Goal: Task Accomplishment & Management: Complete application form

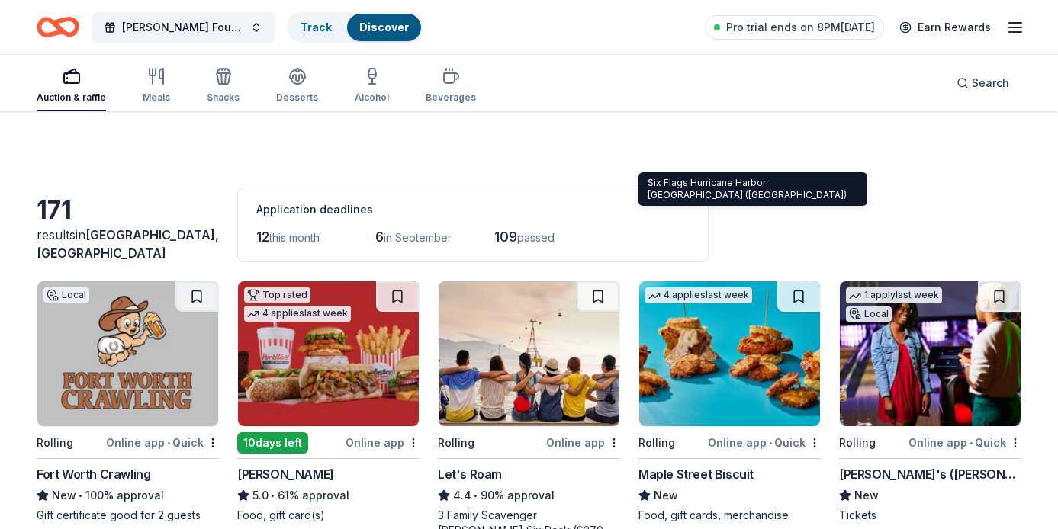
scroll to position [2965, 0]
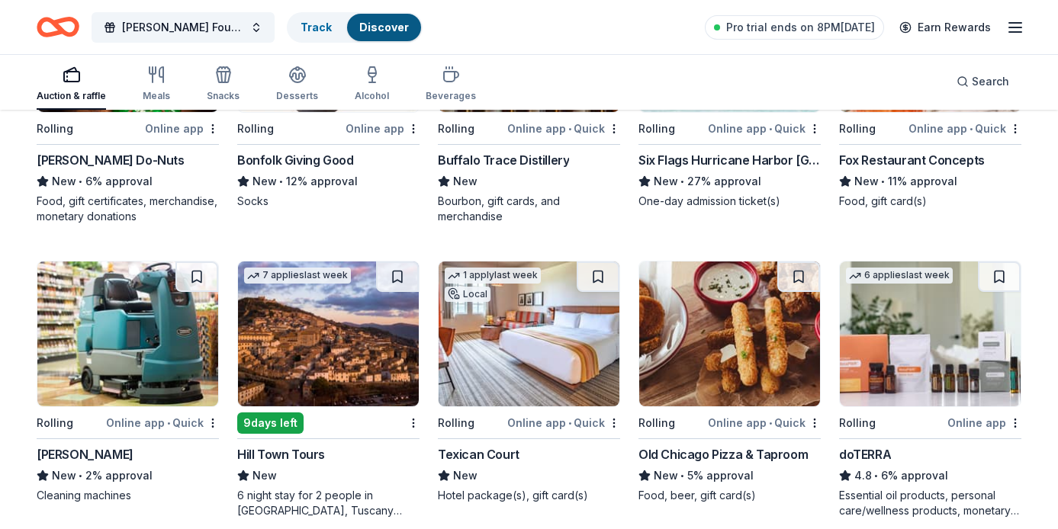
click at [1012, 30] on icon "button" at bounding box center [1015, 27] width 18 height 18
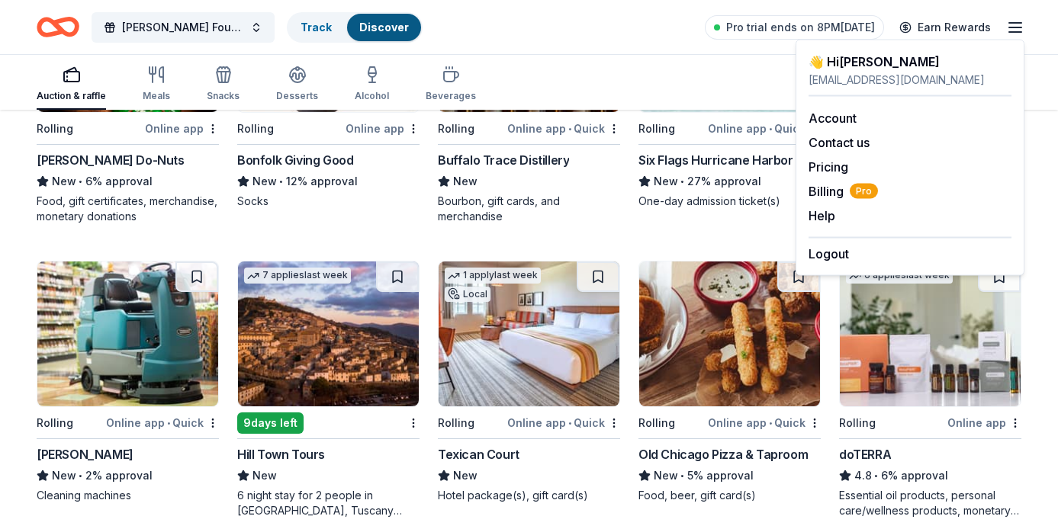
click at [1012, 30] on icon "button" at bounding box center [1015, 27] width 18 height 18
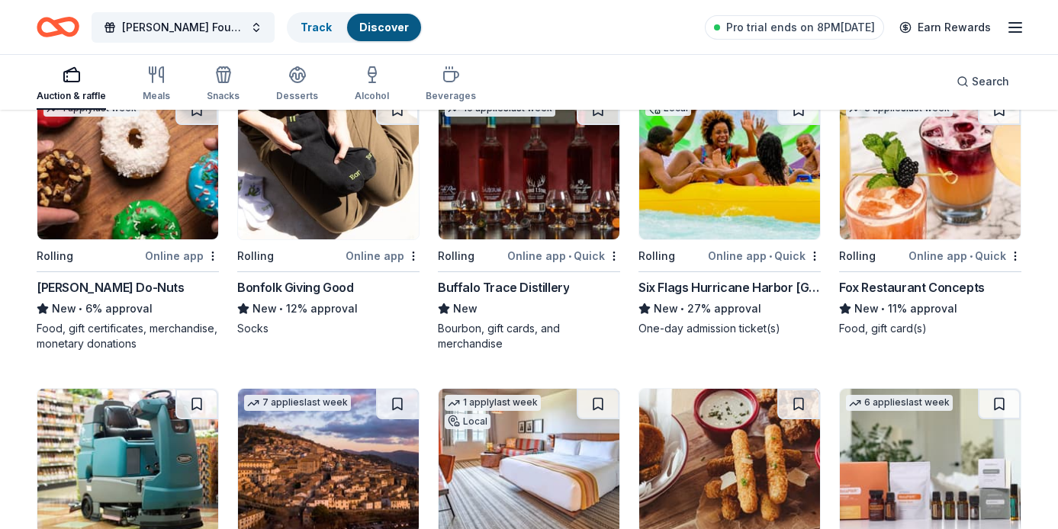
scroll to position [2838, 0]
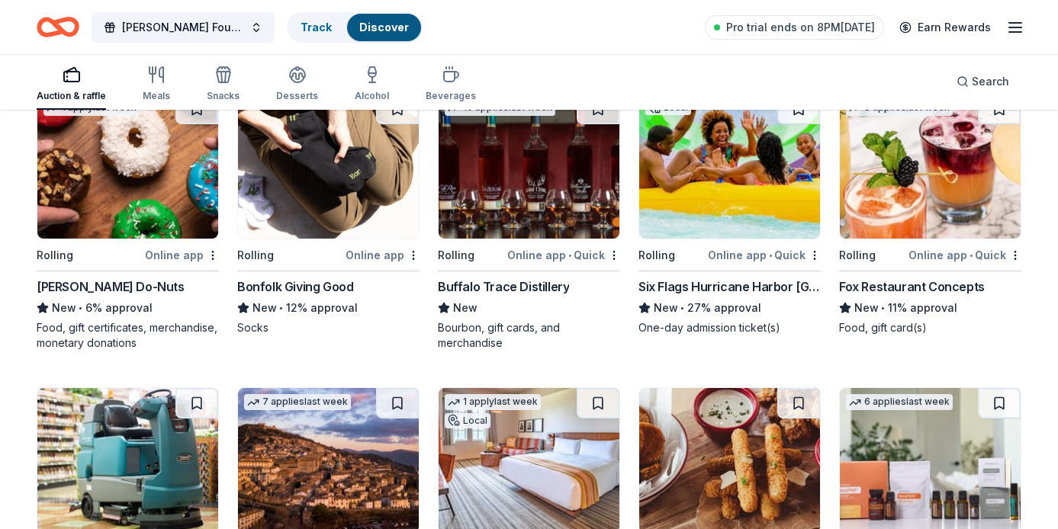
click at [704, 213] on img at bounding box center [729, 166] width 181 height 145
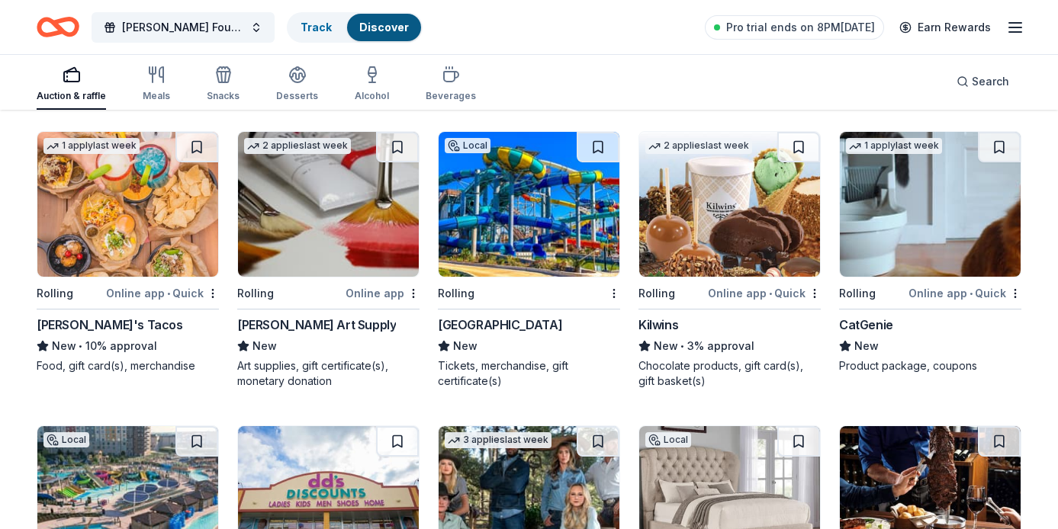
scroll to position [3696, 0]
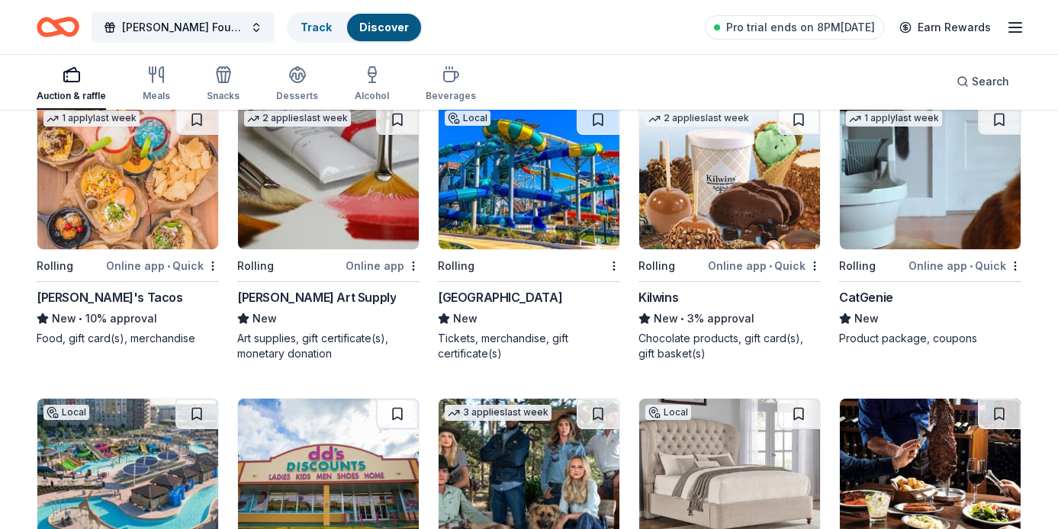
click at [151, 219] on img at bounding box center [127, 177] width 181 height 145
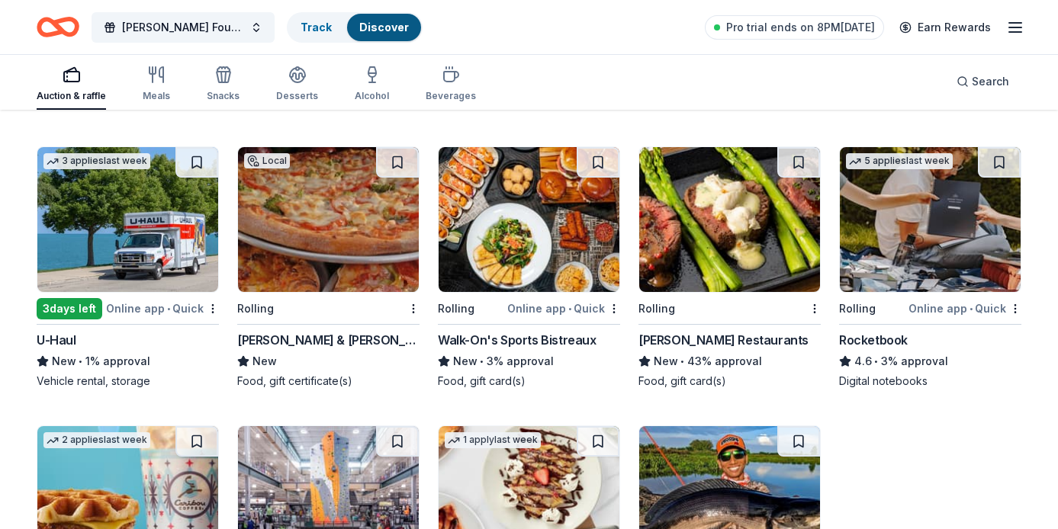
scroll to position [4246, 0]
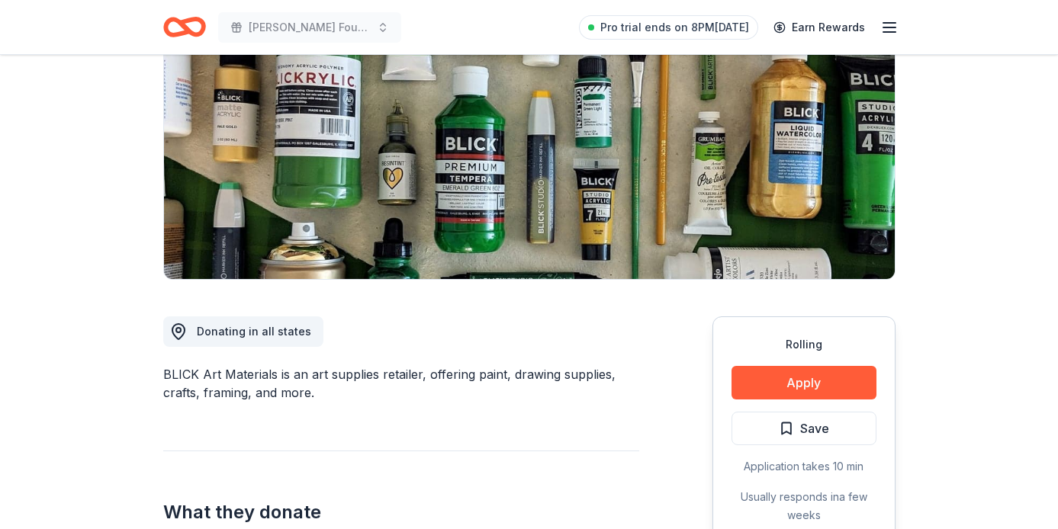
scroll to position [249, 0]
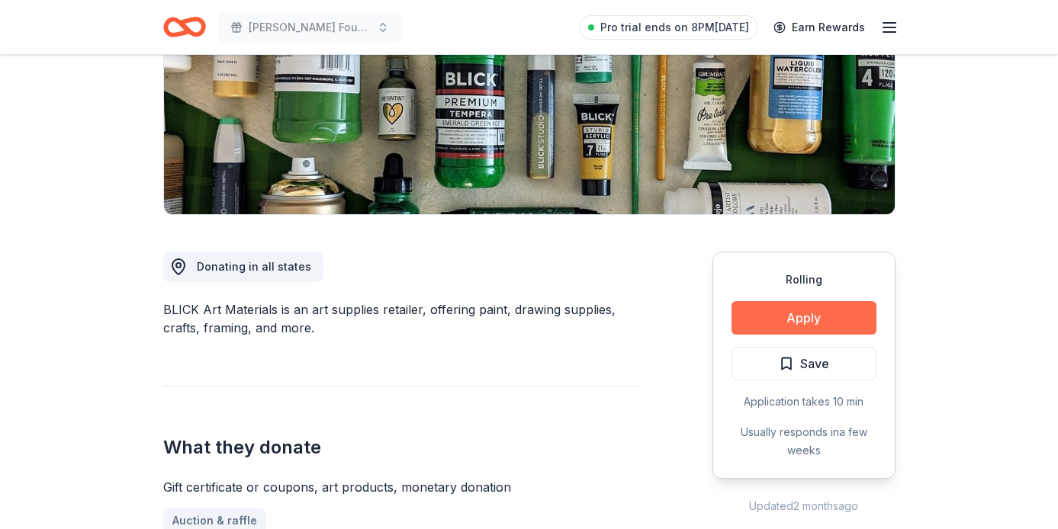
click at [759, 314] on button "Apply" at bounding box center [804, 318] width 145 height 34
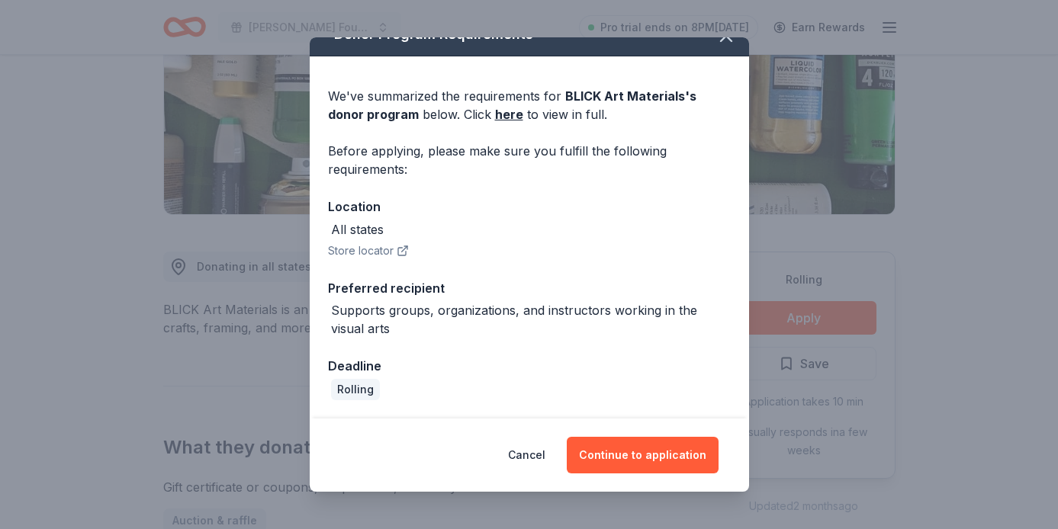
scroll to position [0, 0]
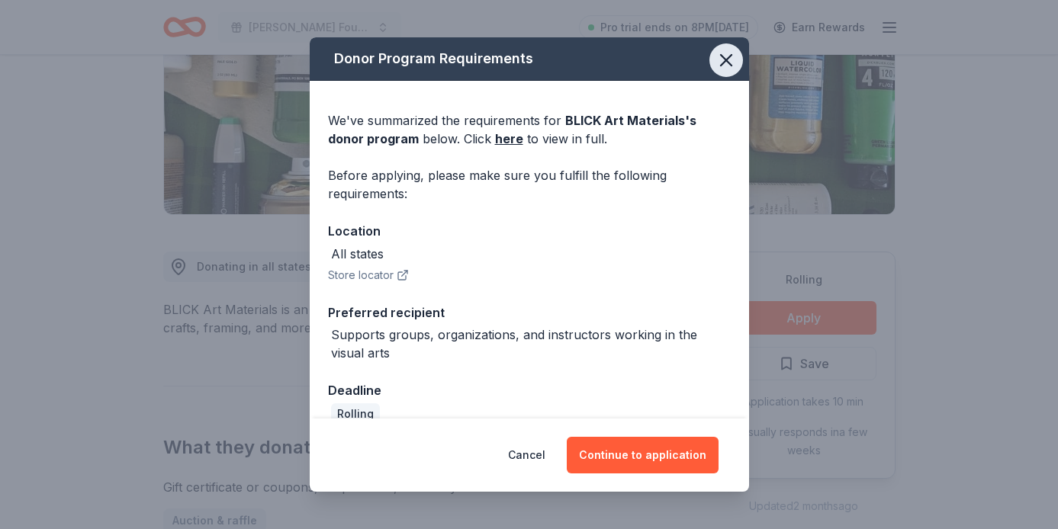
click at [726, 61] on icon "button" at bounding box center [726, 60] width 11 height 11
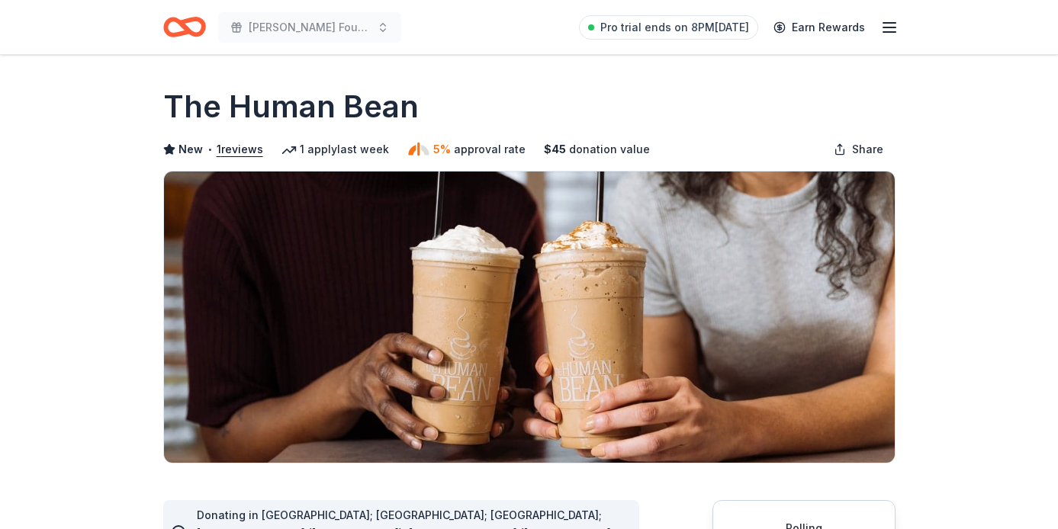
scroll to position [381, 0]
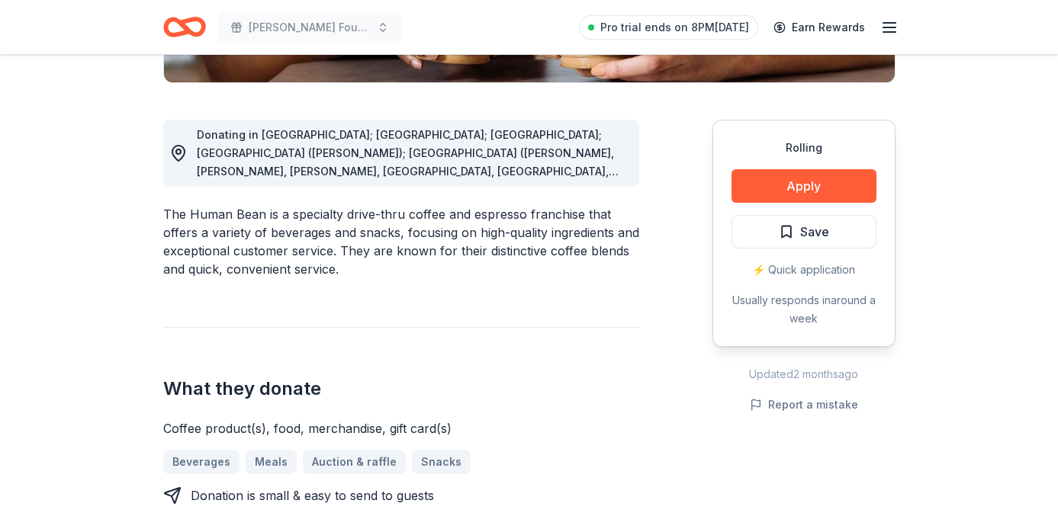
click at [593, 162] on div "Donating in AZ; CA; CO; FL (Marianna); GA (Alpharetta, Columbus, Cummings, Daws…" at bounding box center [412, 153] width 430 height 55
click at [513, 166] on span "Donating in AZ; CA; CO; FL (Marianna); GA (Alpharetta, Columbus, Cummings, Daws…" at bounding box center [408, 299] width 422 height 343
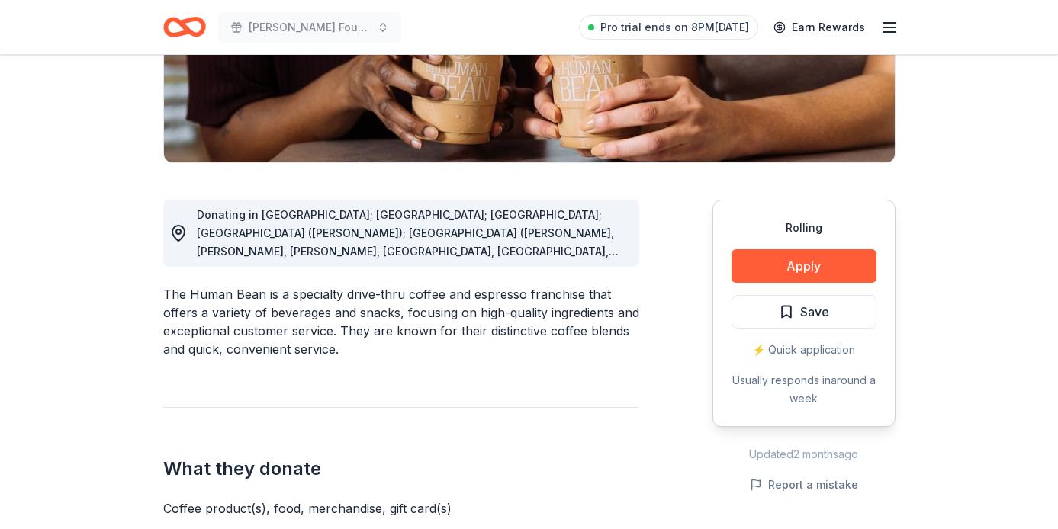
scroll to position [271, 0]
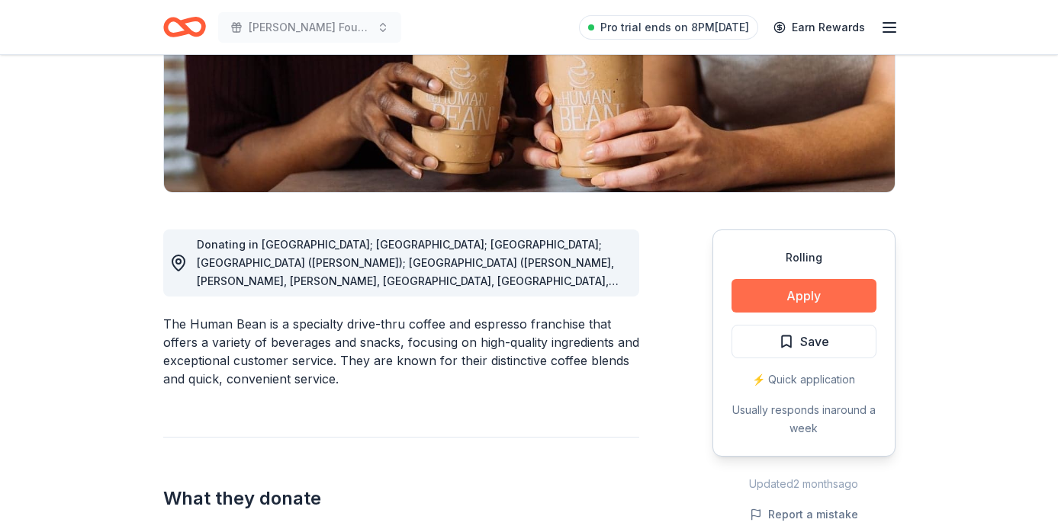
click at [780, 294] on button "Apply" at bounding box center [804, 296] width 145 height 34
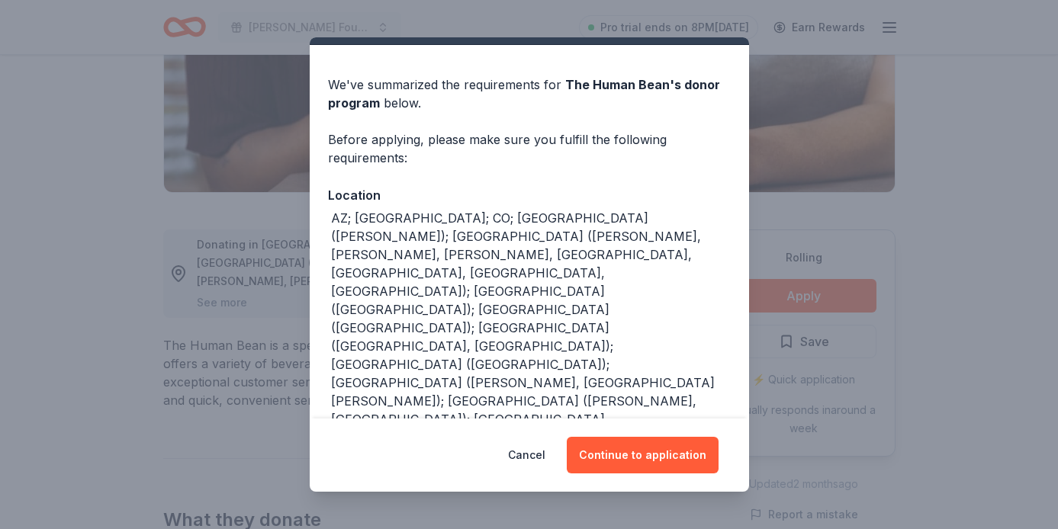
scroll to position [40, 0]
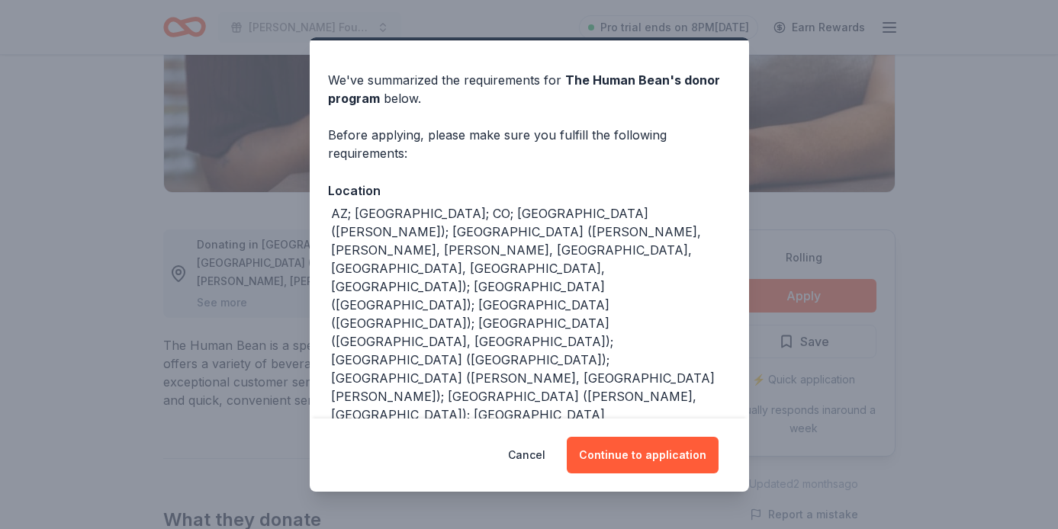
click at [848, 228] on div "Donor Program Requirements We've summarized the requirements for The Human Bean…" at bounding box center [529, 264] width 1058 height 529
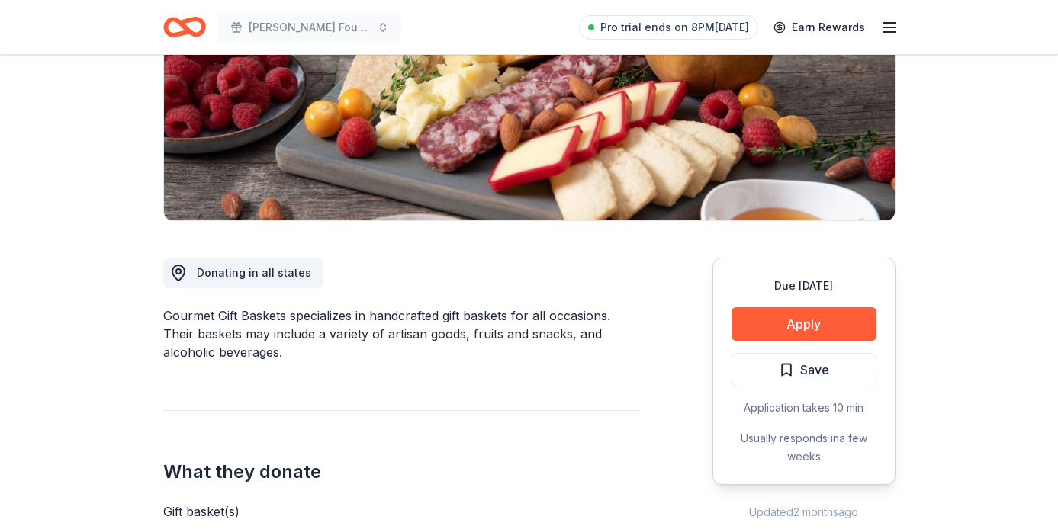
scroll to position [248, 0]
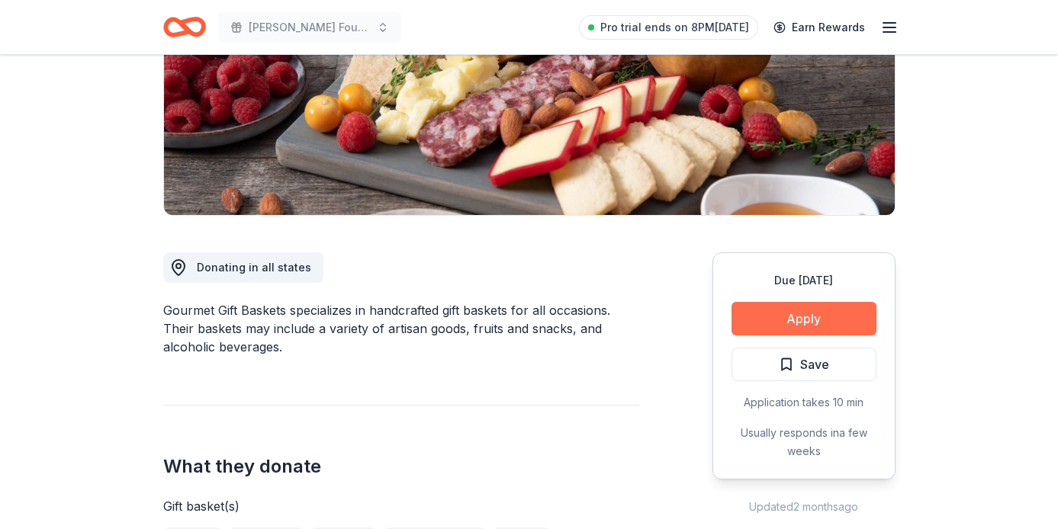
click at [773, 324] on button "Apply" at bounding box center [804, 319] width 145 height 34
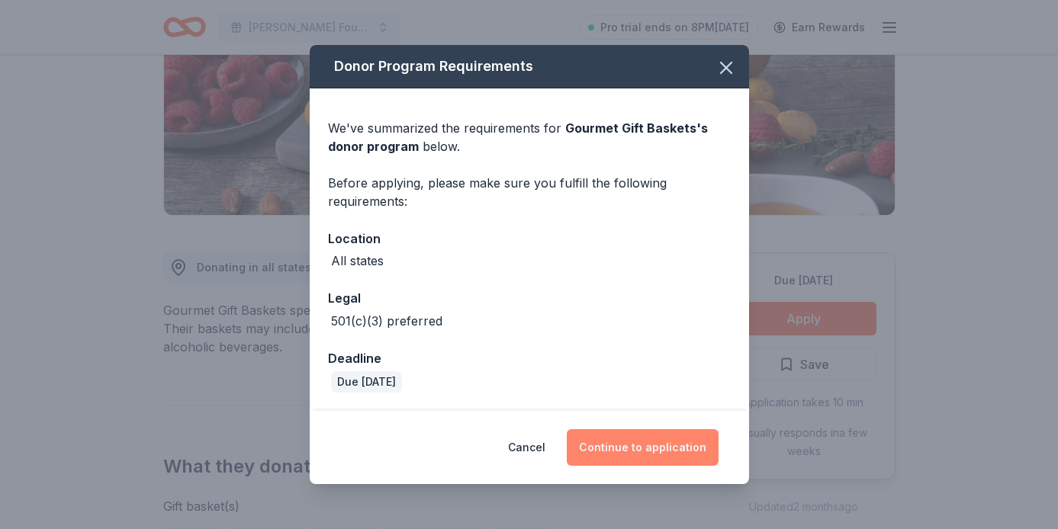
click at [657, 445] on button "Continue to application" at bounding box center [643, 448] width 152 height 37
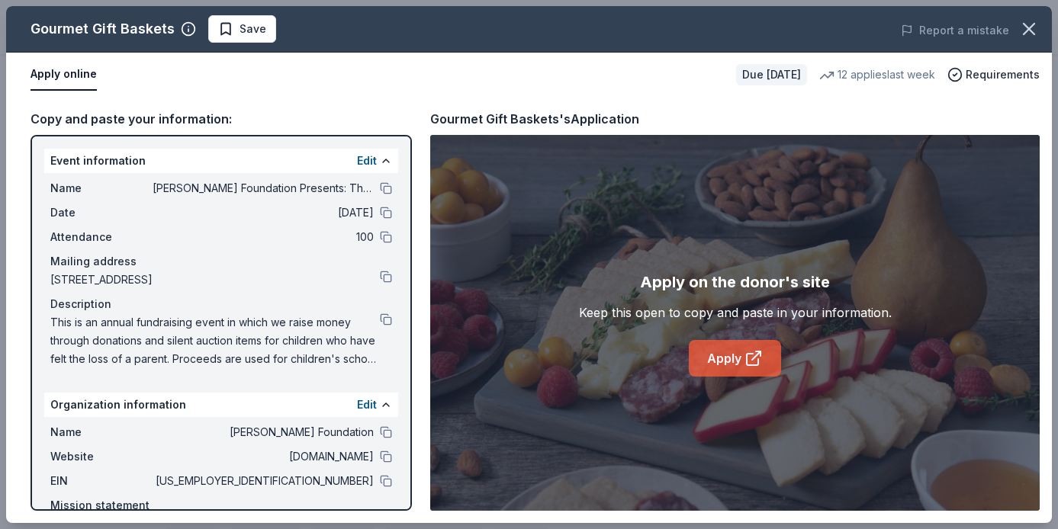
click at [735, 354] on link "Apply" at bounding box center [735, 358] width 92 height 37
click at [386, 482] on button at bounding box center [386, 481] width 12 height 12
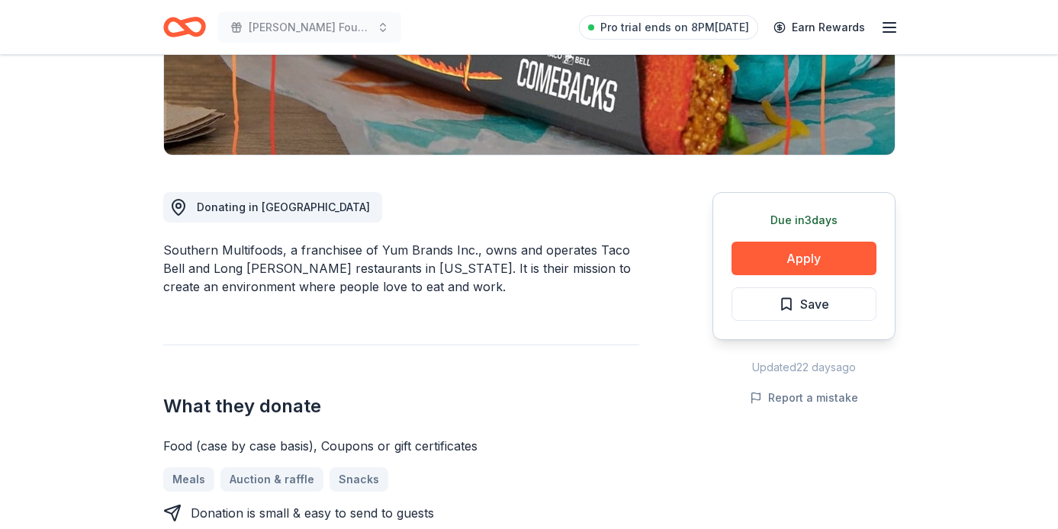
scroll to position [309, 0]
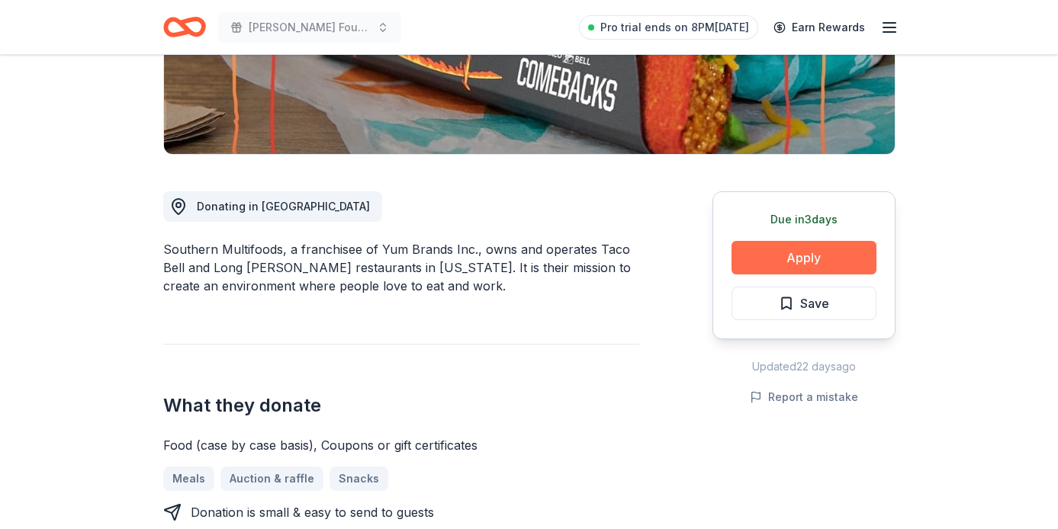
click at [777, 253] on button "Apply" at bounding box center [804, 258] width 145 height 34
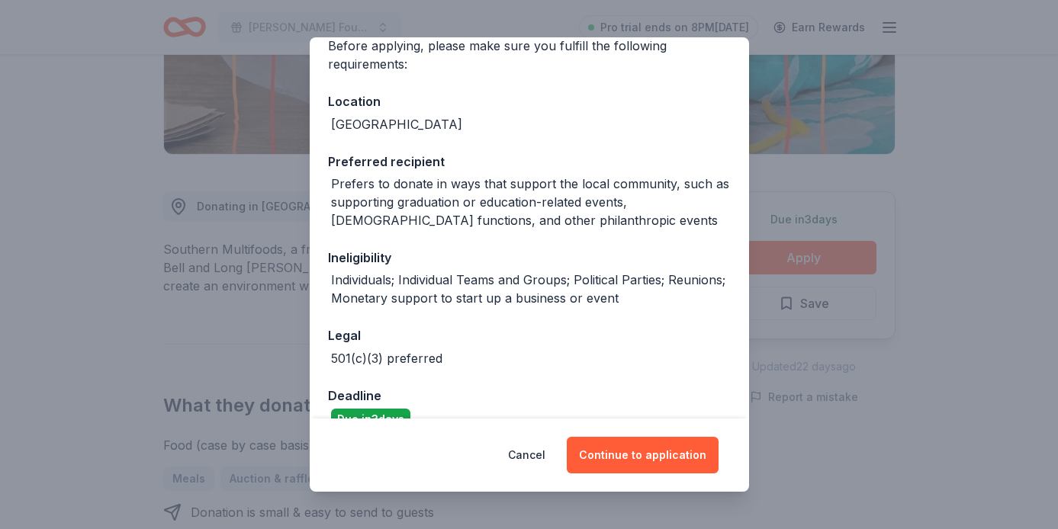
scroll to position [159, 0]
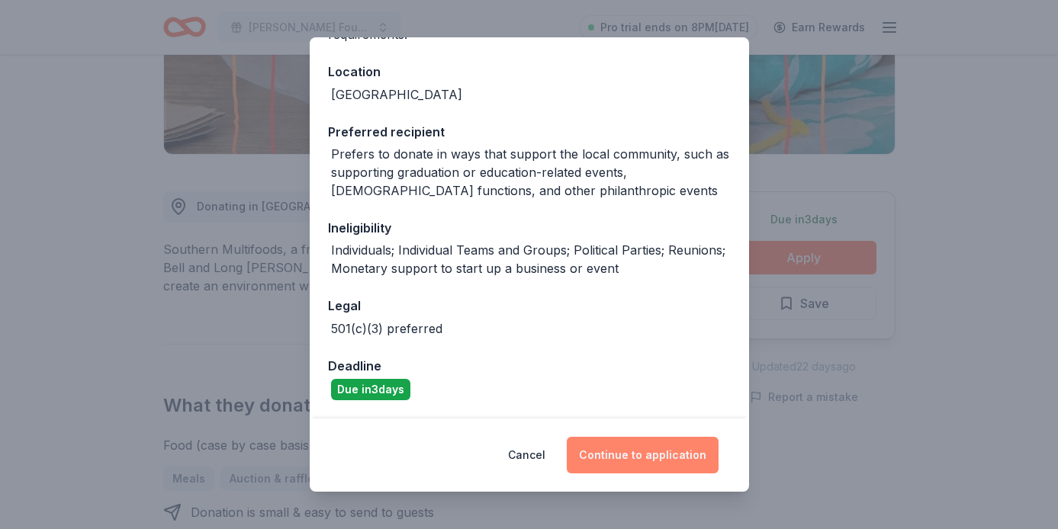
click at [640, 447] on button "Continue to application" at bounding box center [643, 455] width 152 height 37
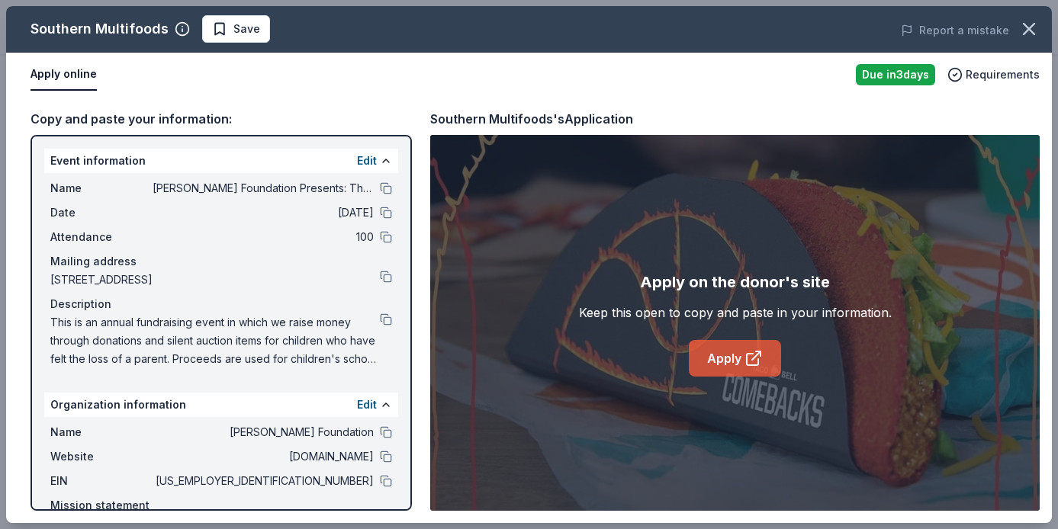
click at [722, 364] on link "Apply" at bounding box center [735, 358] width 92 height 37
click at [380, 483] on button at bounding box center [386, 481] width 12 height 12
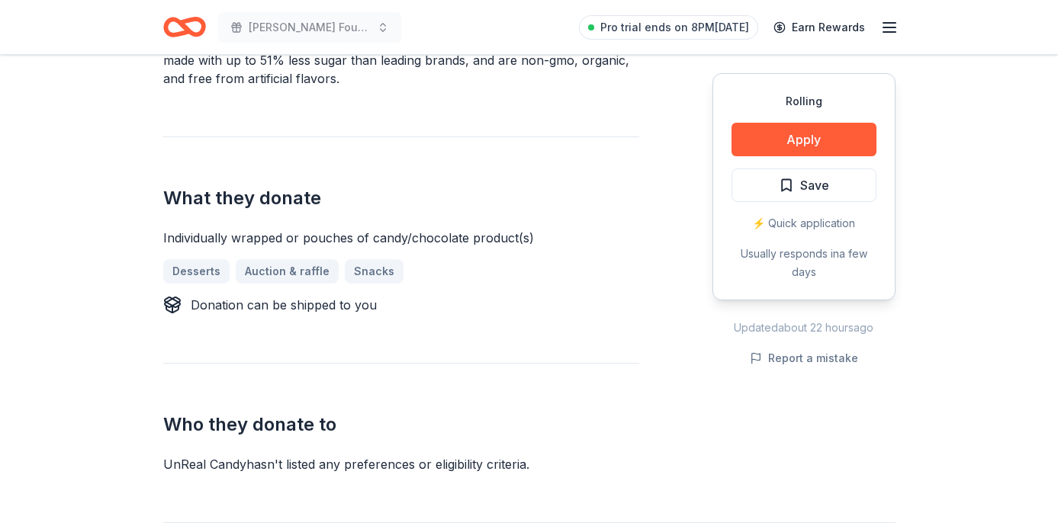
scroll to position [537, 0]
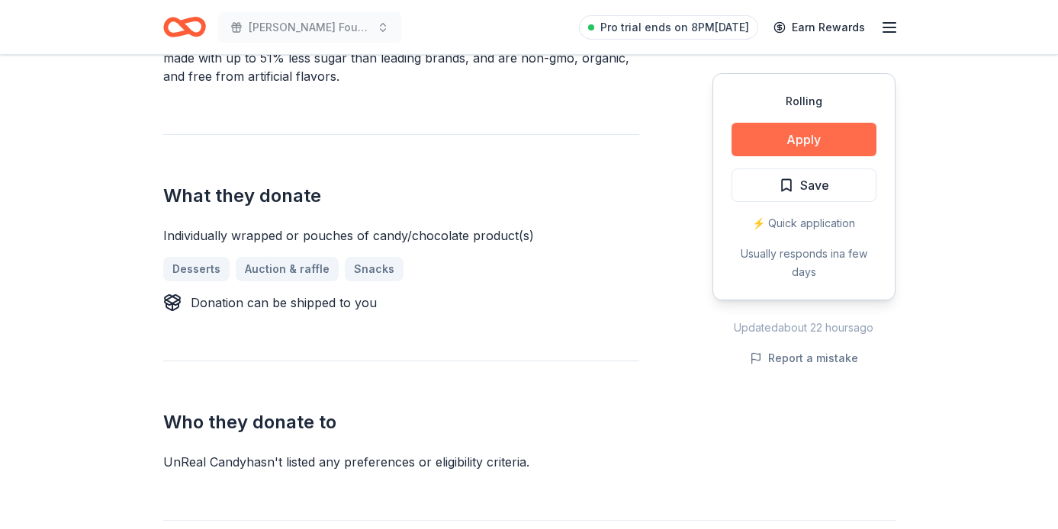
click at [785, 146] on button "Apply" at bounding box center [804, 140] width 145 height 34
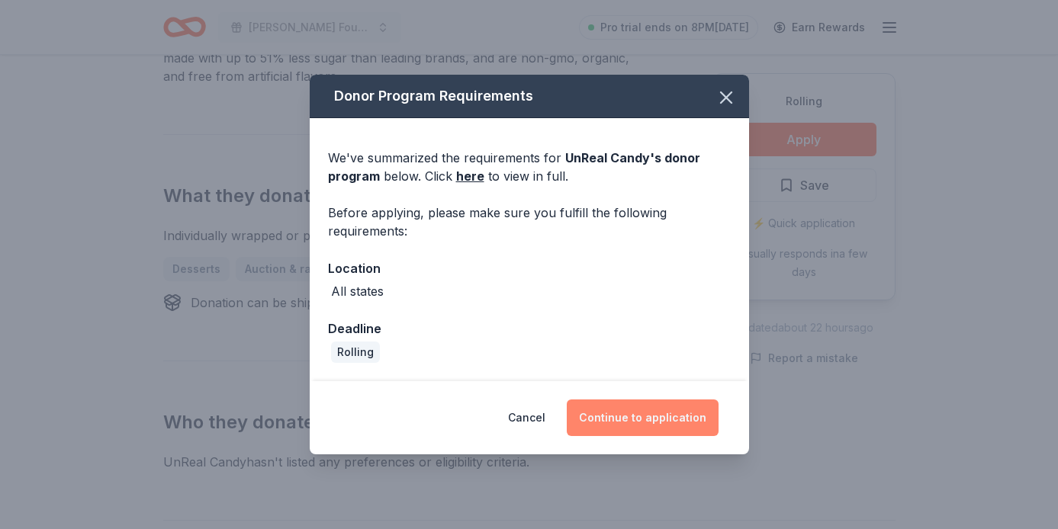
click at [637, 419] on button "Continue to application" at bounding box center [643, 418] width 152 height 37
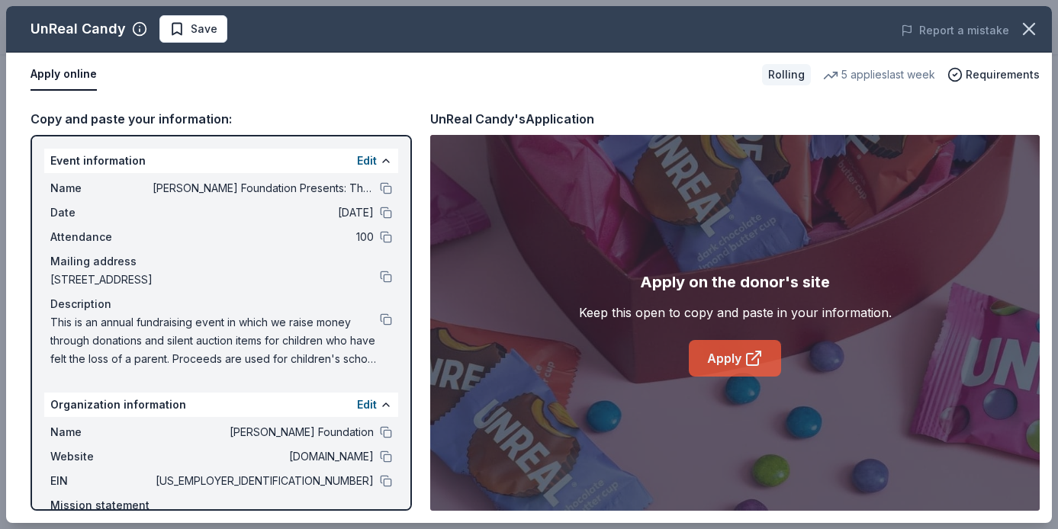
click at [701, 353] on link "Apply" at bounding box center [735, 358] width 92 height 37
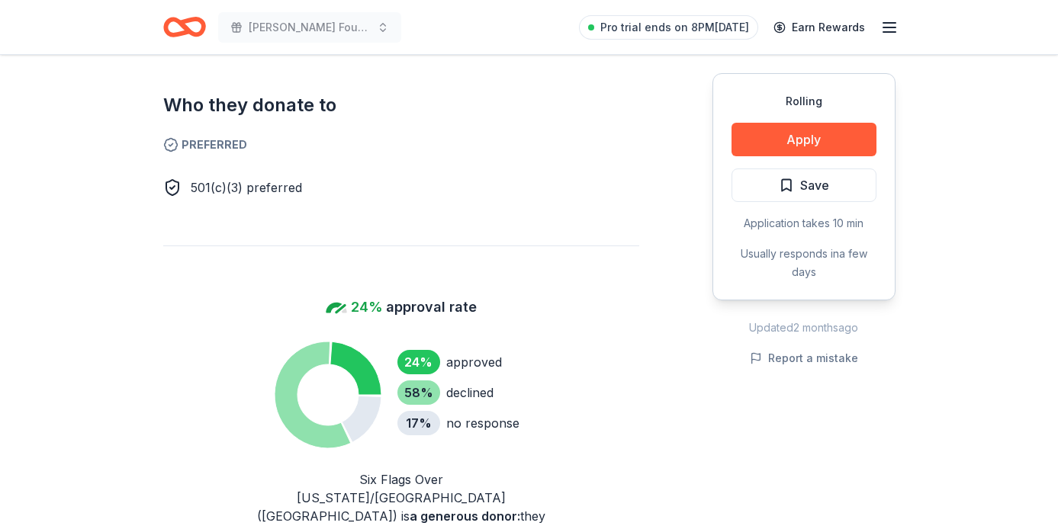
scroll to position [883, 0]
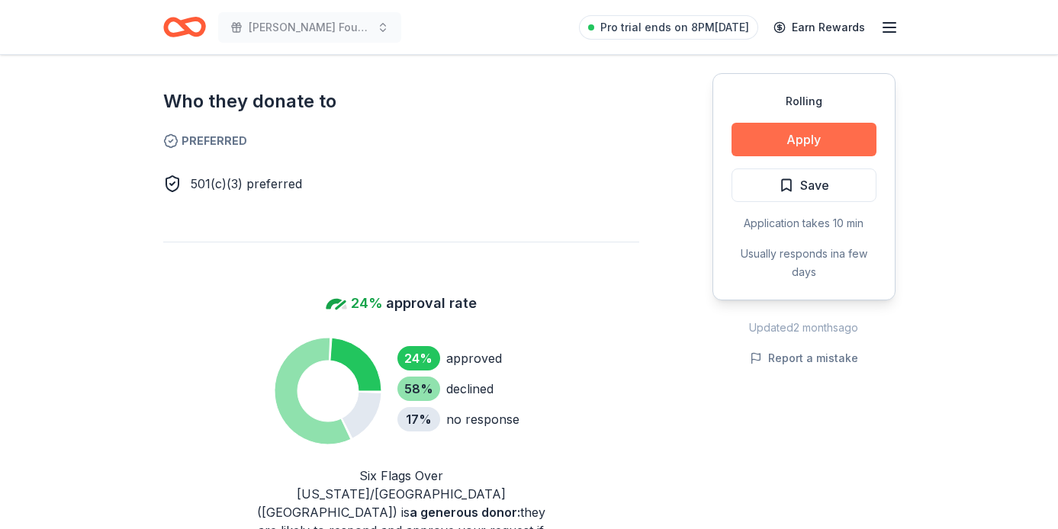
click at [799, 146] on button "Apply" at bounding box center [804, 140] width 145 height 34
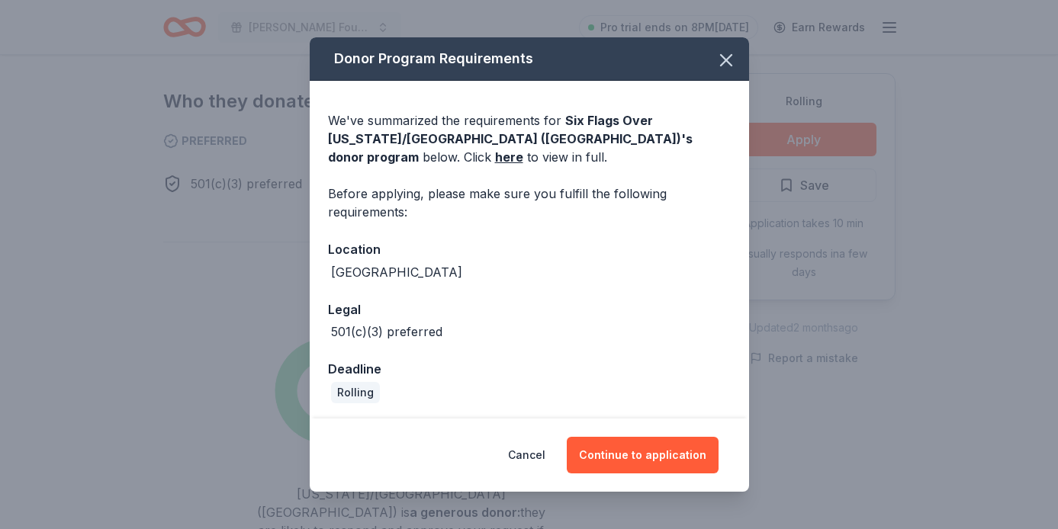
scroll to position [3, 0]
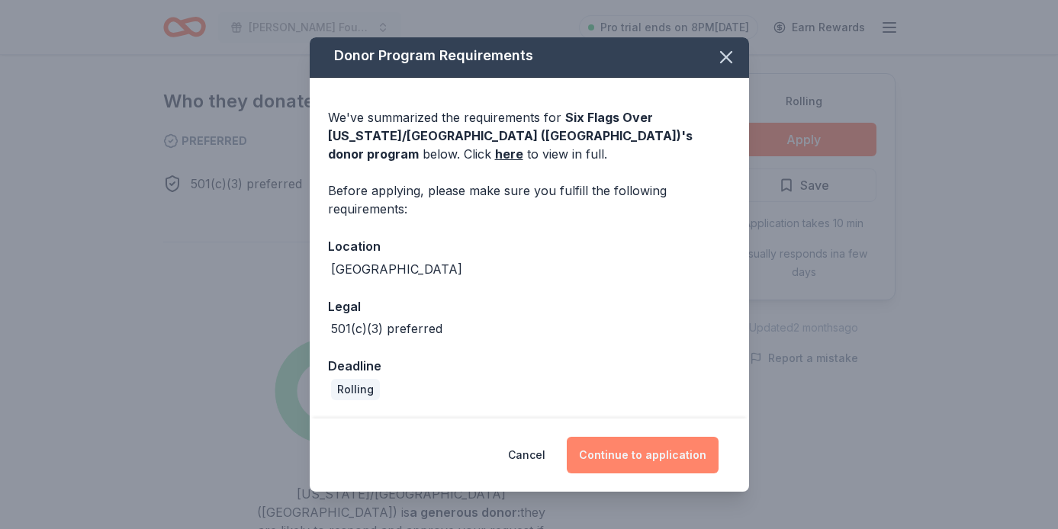
click at [636, 450] on button "Continue to application" at bounding box center [643, 455] width 152 height 37
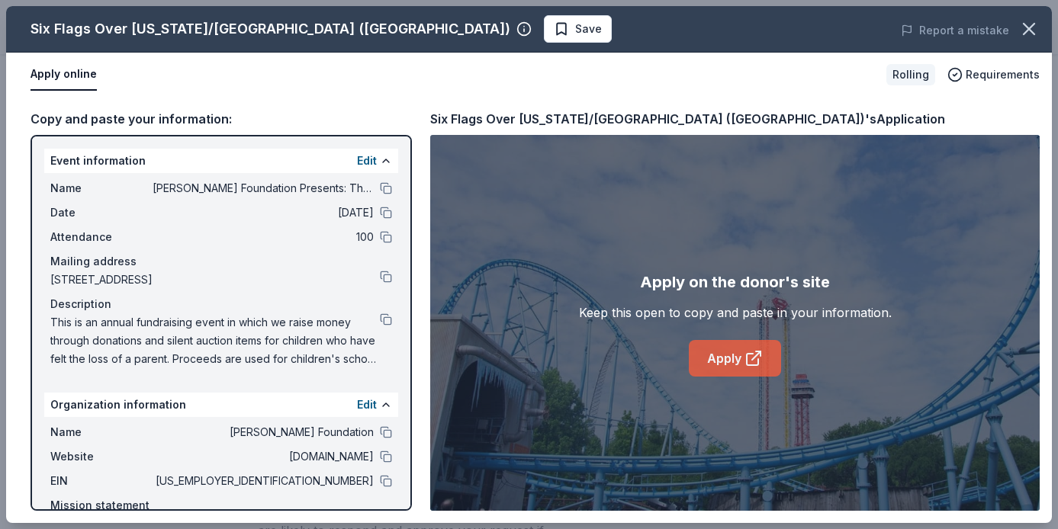
click at [731, 360] on link "Apply" at bounding box center [735, 358] width 92 height 37
click at [386, 484] on button at bounding box center [386, 481] width 12 height 12
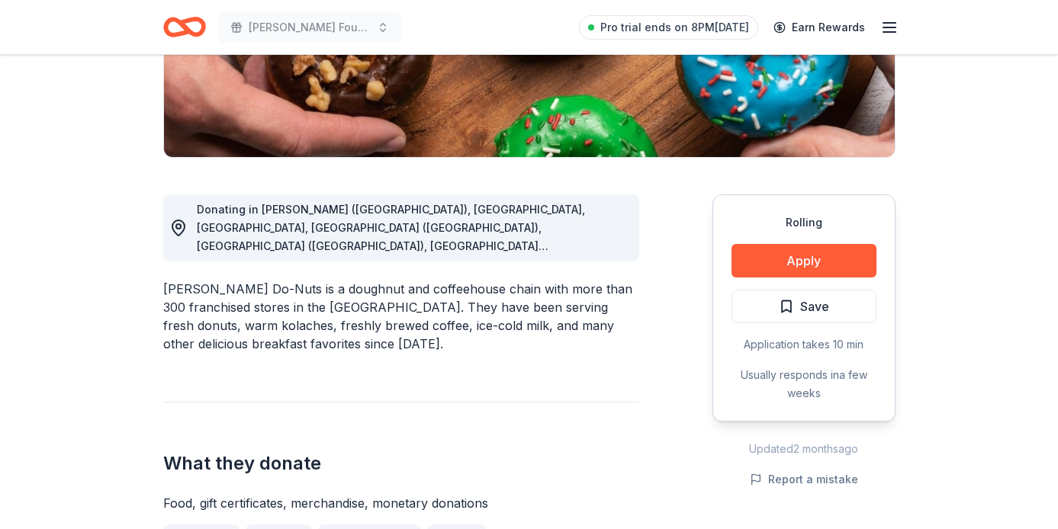
scroll to position [310, 0]
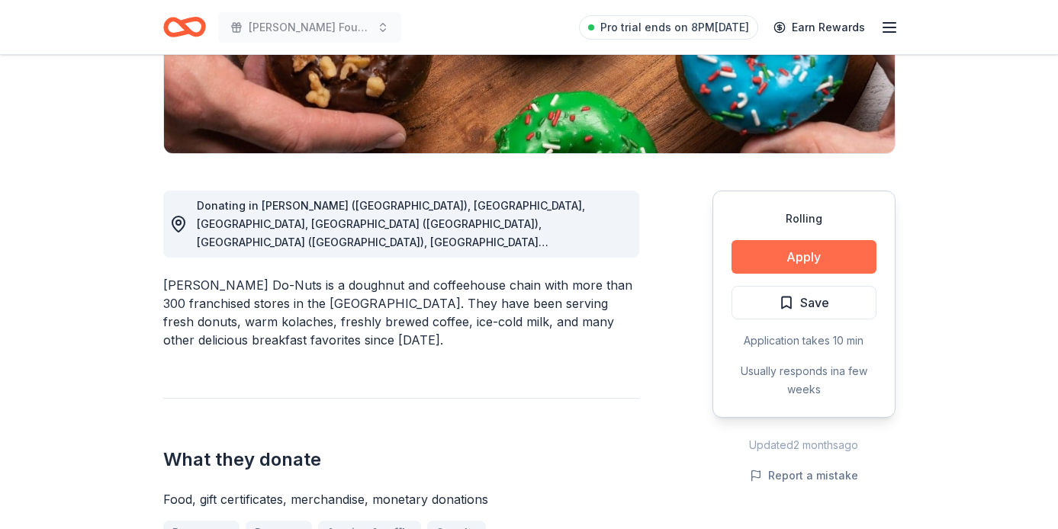
click at [817, 252] on button "Apply" at bounding box center [804, 257] width 145 height 34
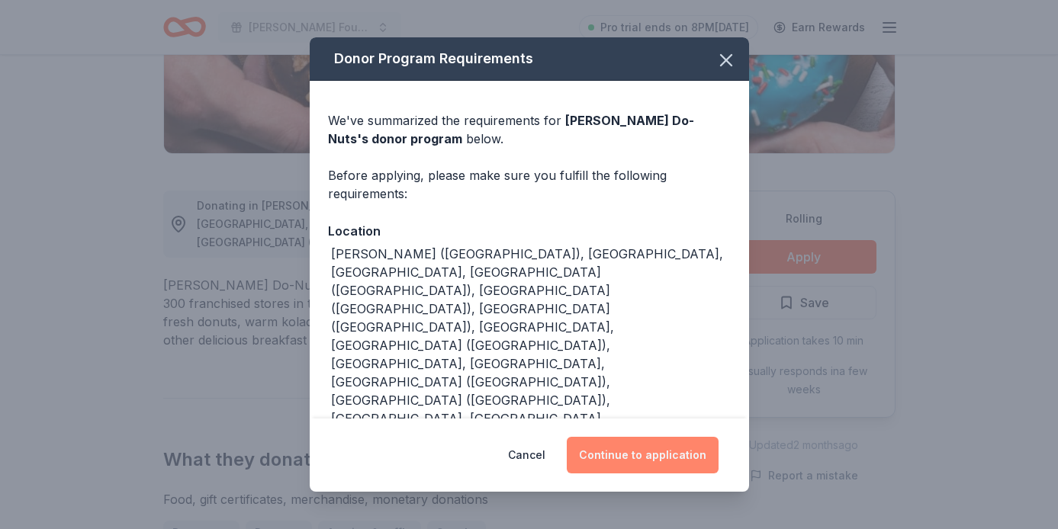
click at [652, 455] on button "Continue to application" at bounding box center [643, 455] width 152 height 37
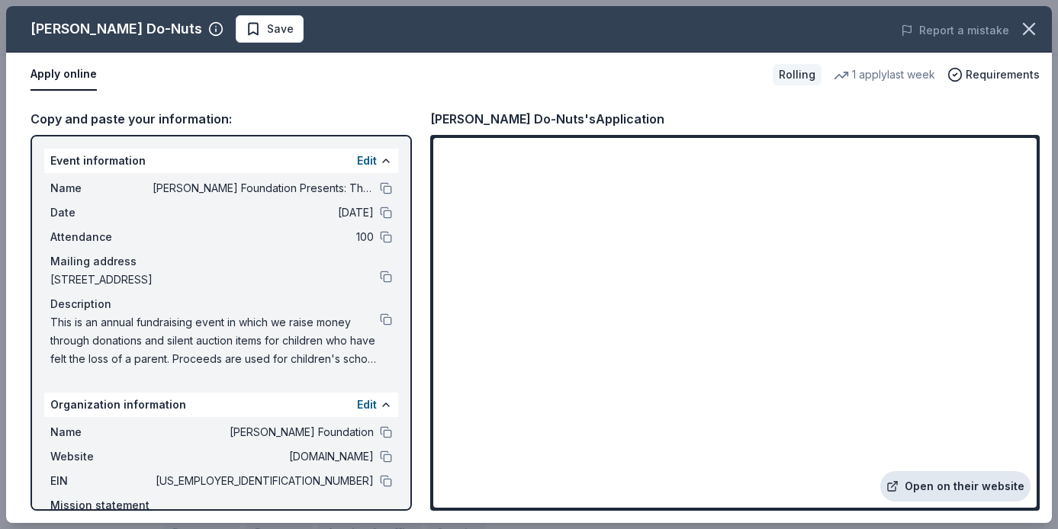
click at [910, 484] on link "Open on their website" at bounding box center [955, 487] width 150 height 31
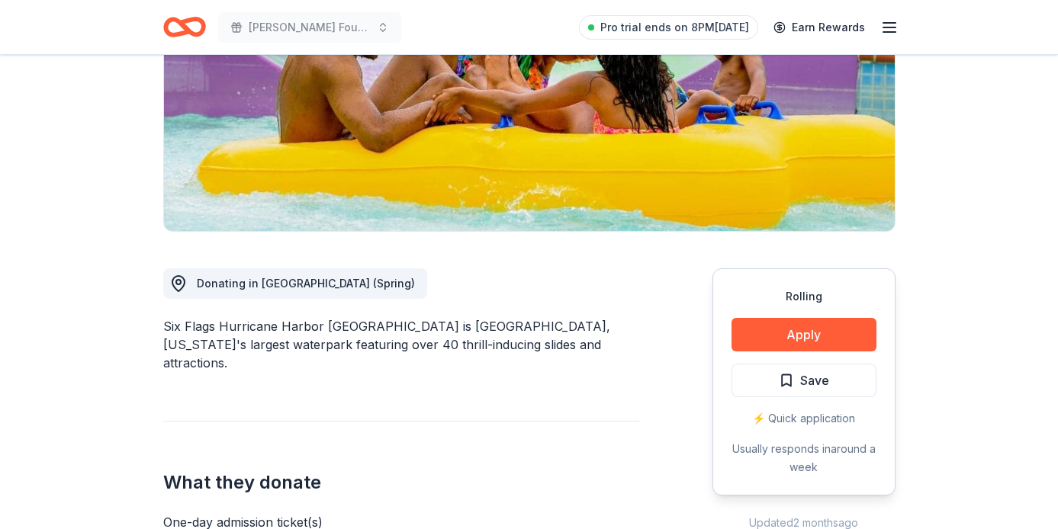
scroll to position [282, 0]
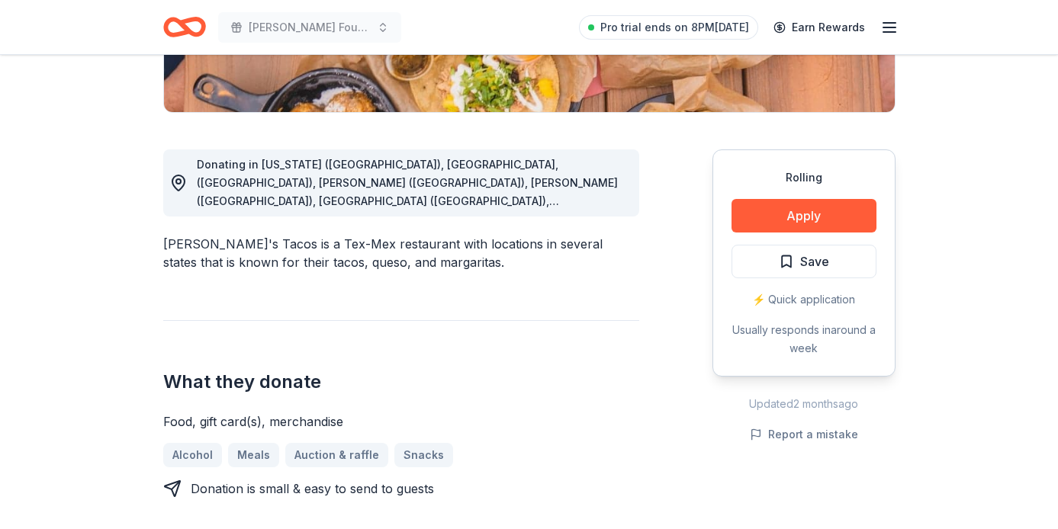
scroll to position [370, 0]
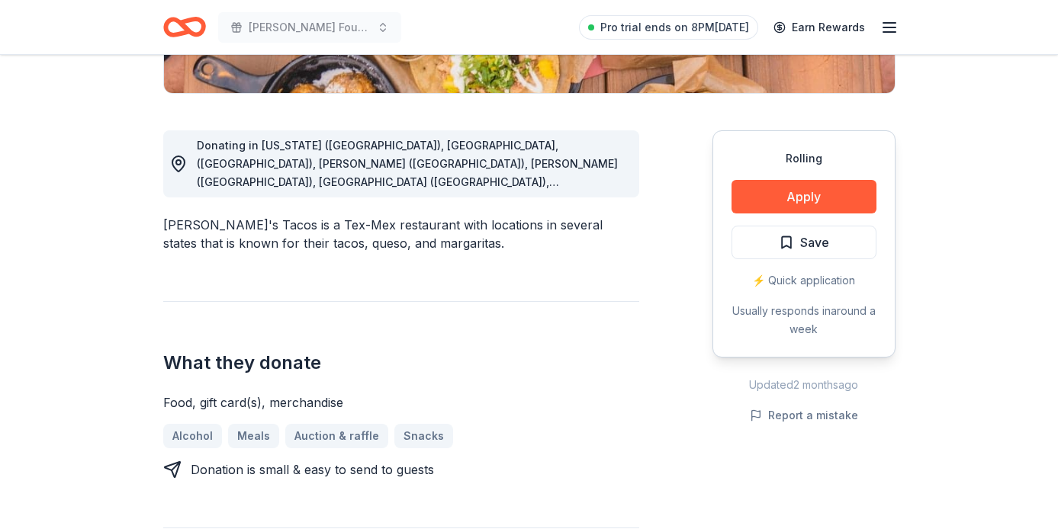
click at [521, 164] on span "Donating in [US_STATE] ([GEOGRAPHIC_DATA]), [GEOGRAPHIC_DATA], ([GEOGRAPHIC_DAT…" at bounding box center [407, 283] width 421 height 288
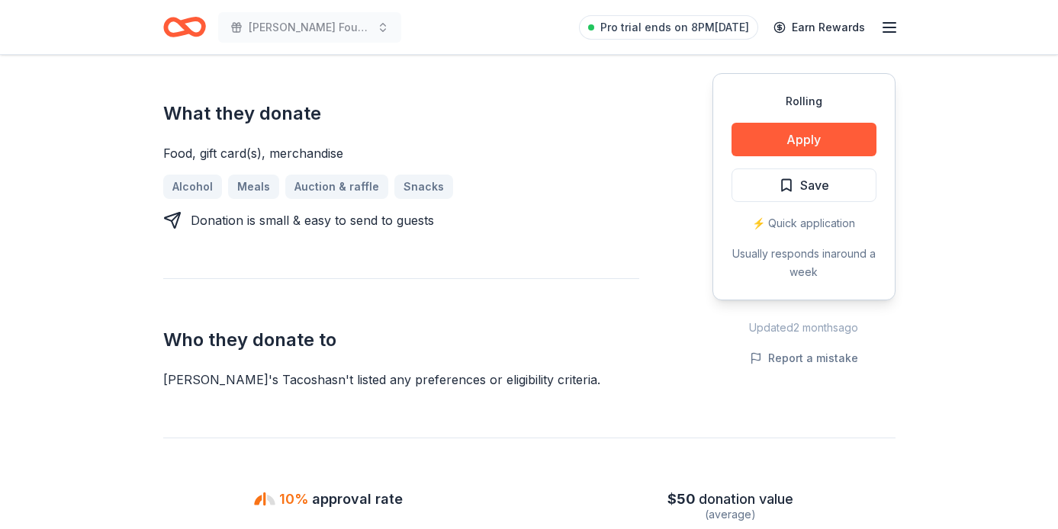
scroll to position [494, 0]
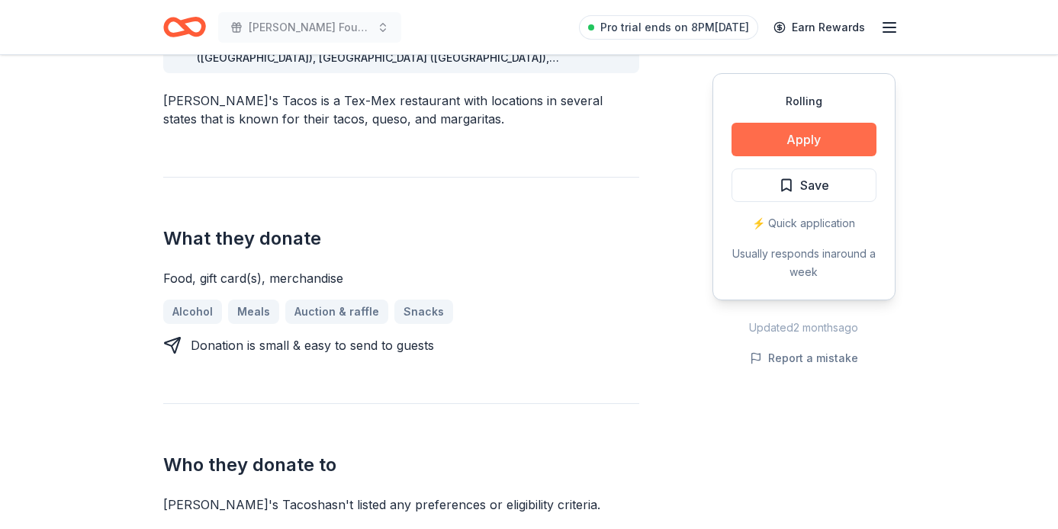
click at [791, 130] on button "Apply" at bounding box center [804, 140] width 145 height 34
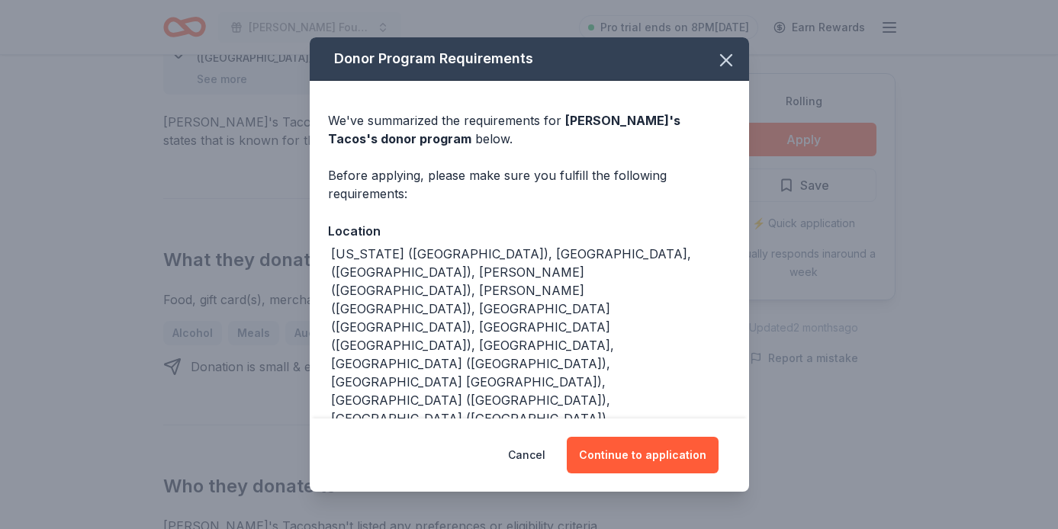
scroll to position [17, 0]
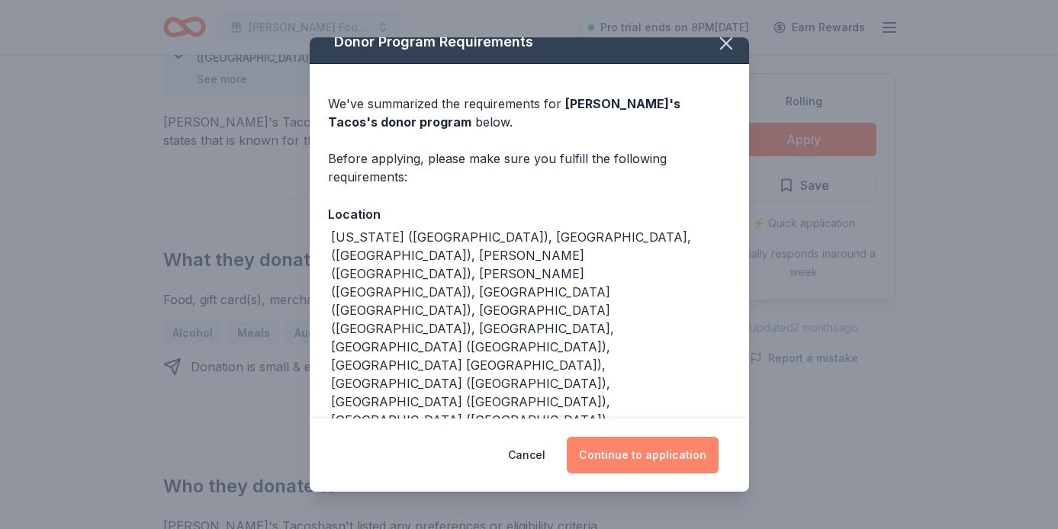
click at [641, 449] on button "Continue to application" at bounding box center [643, 455] width 152 height 37
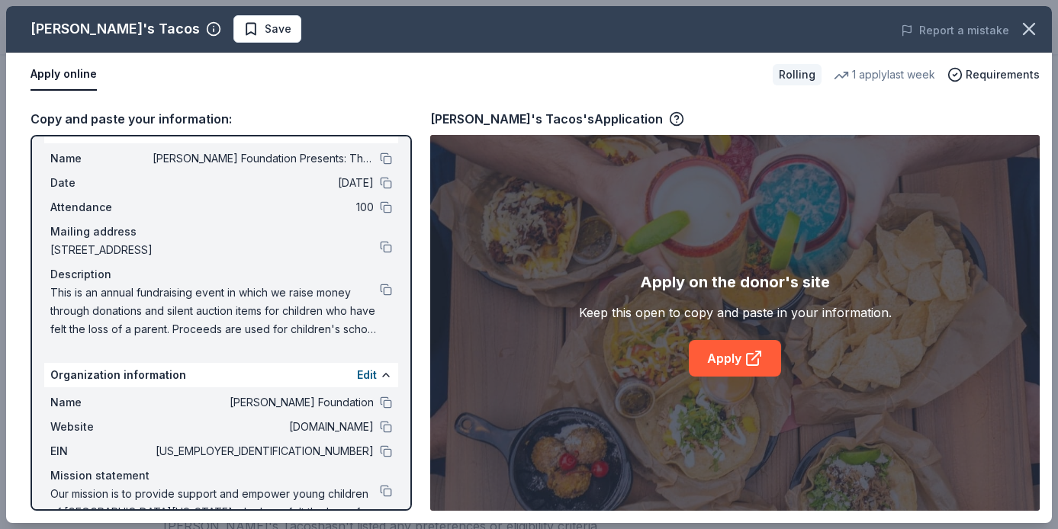
scroll to position [0, 0]
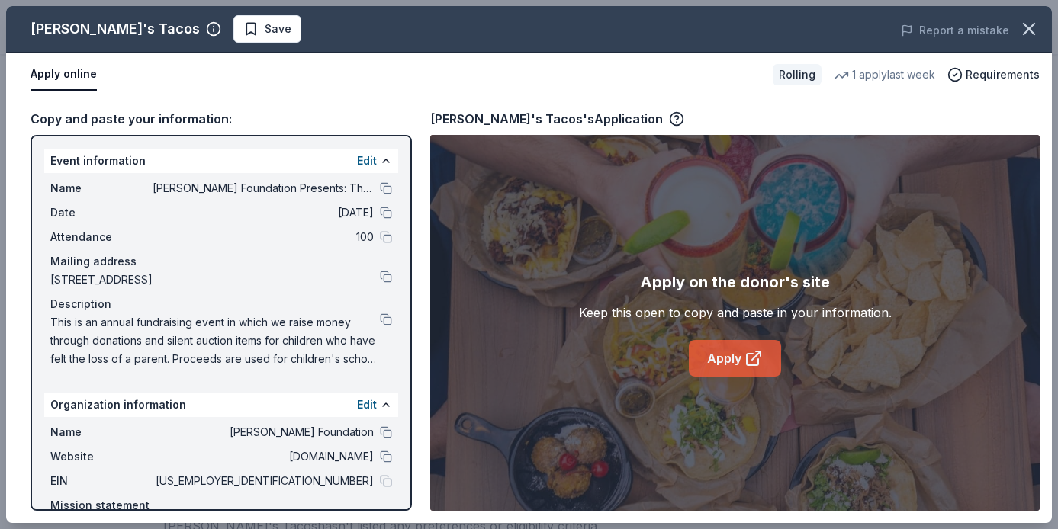
click at [737, 348] on link "Apply" at bounding box center [735, 358] width 92 height 37
